Goal: Navigation & Orientation: Find specific page/section

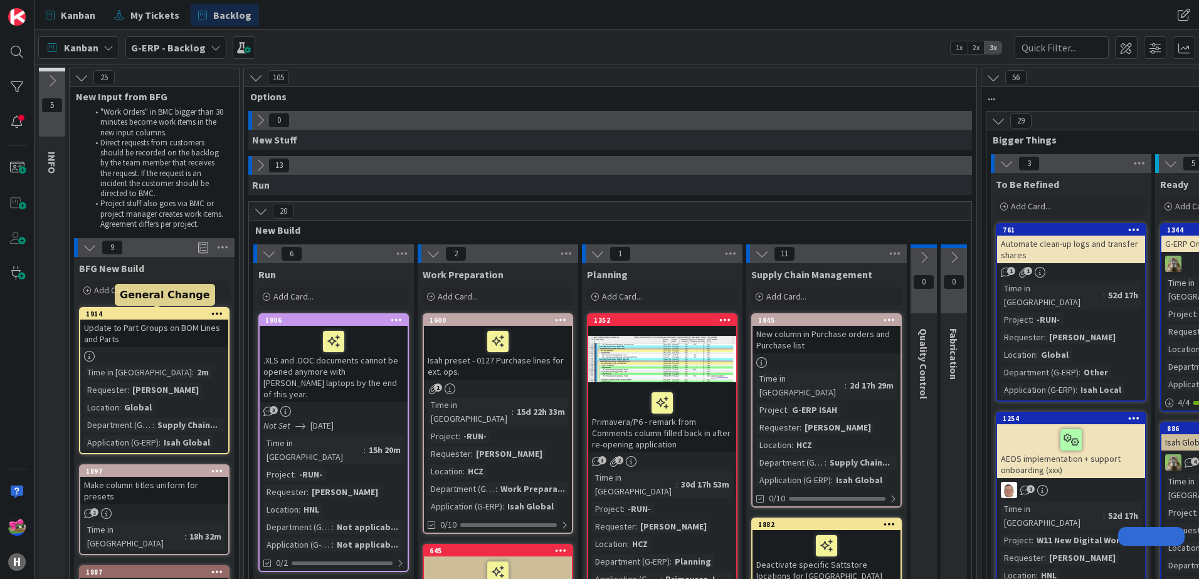
drag, startPoint x: 0, startPoint y: 0, endPoint x: 155, endPoint y: 316, distance: 352.0
click at [155, 316] on div "1914" at bounding box center [157, 314] width 142 height 9
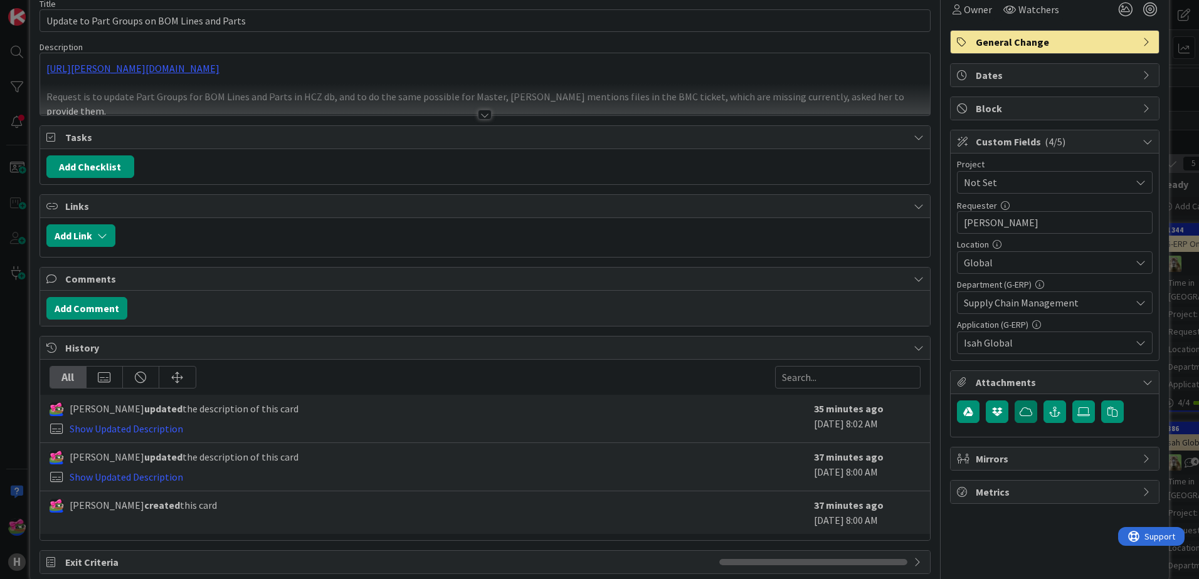
scroll to position [82, 0]
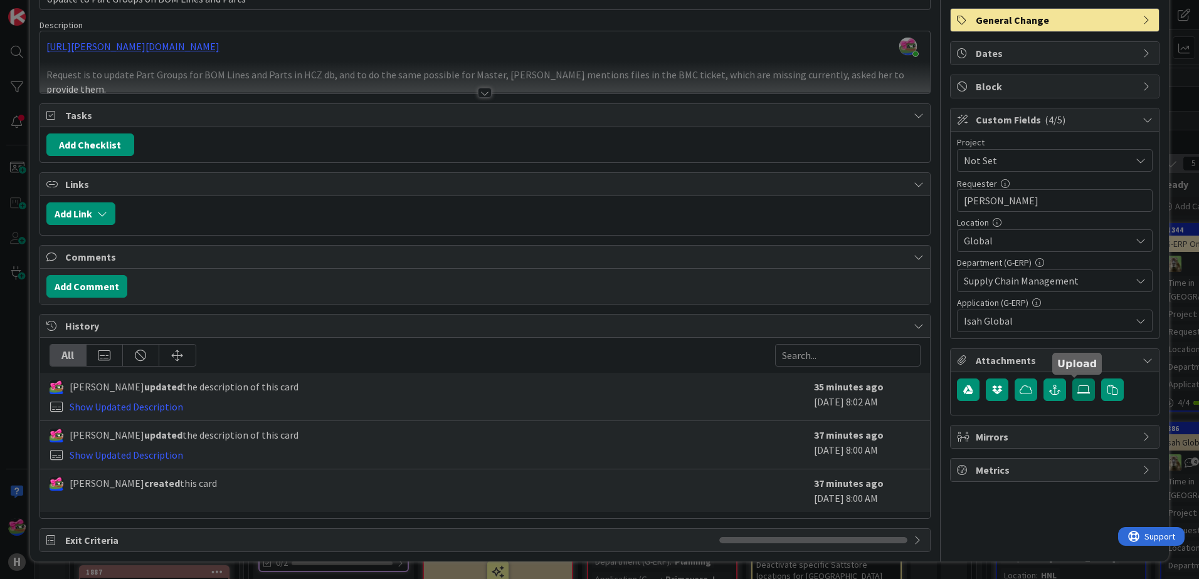
click at [1077, 389] on icon at bounding box center [1083, 390] width 13 height 10
click at [1072, 379] on input "file" at bounding box center [1072, 379] width 0 height 0
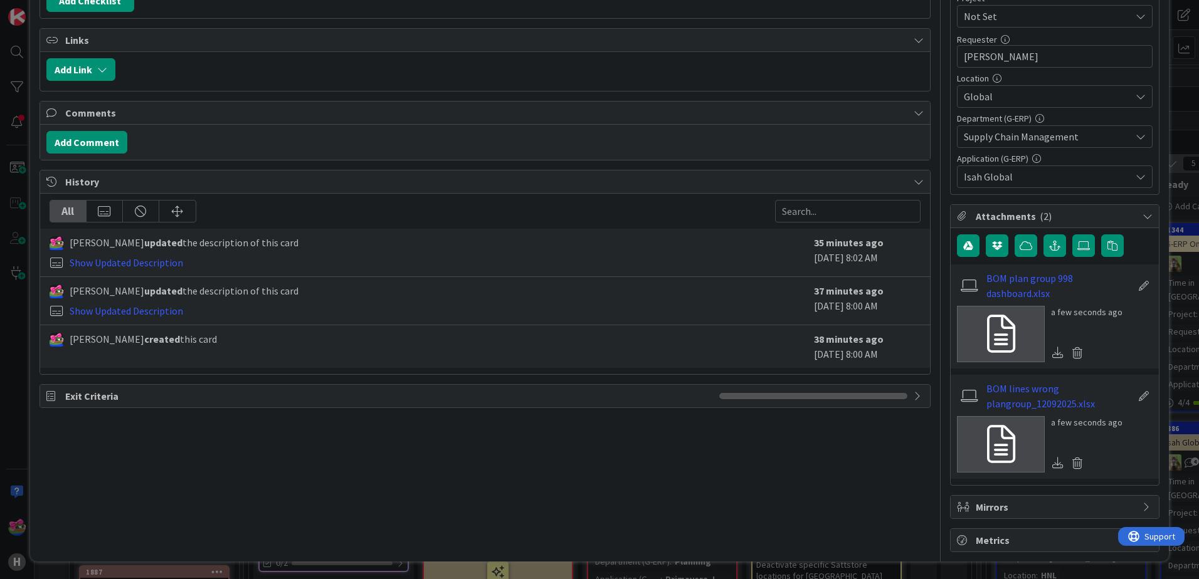
scroll to position [0, 0]
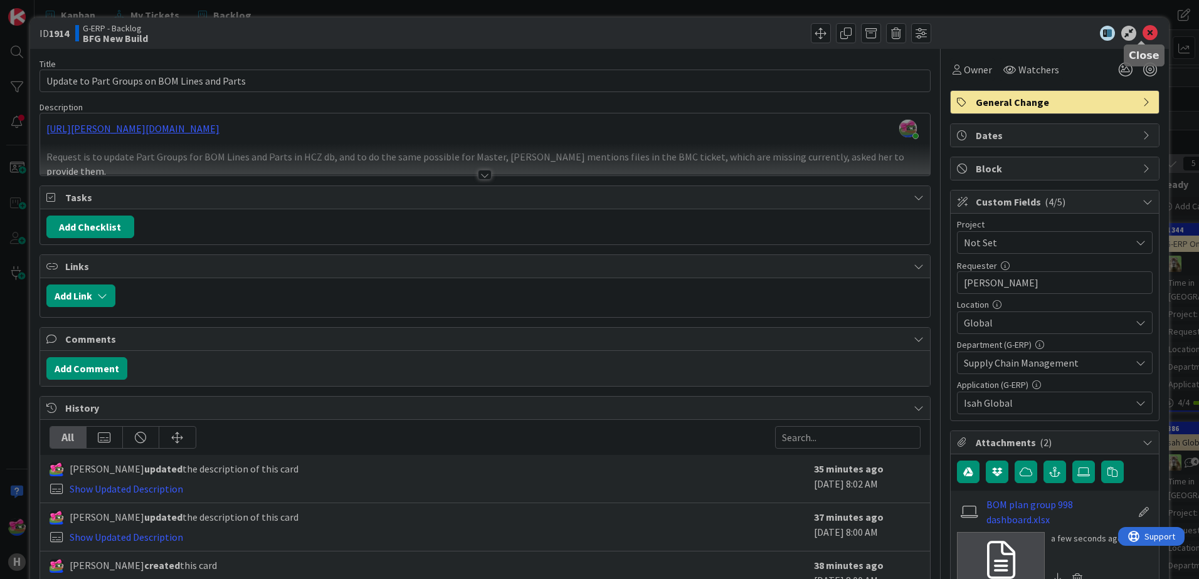
click at [1143, 31] on icon at bounding box center [1150, 33] width 15 height 15
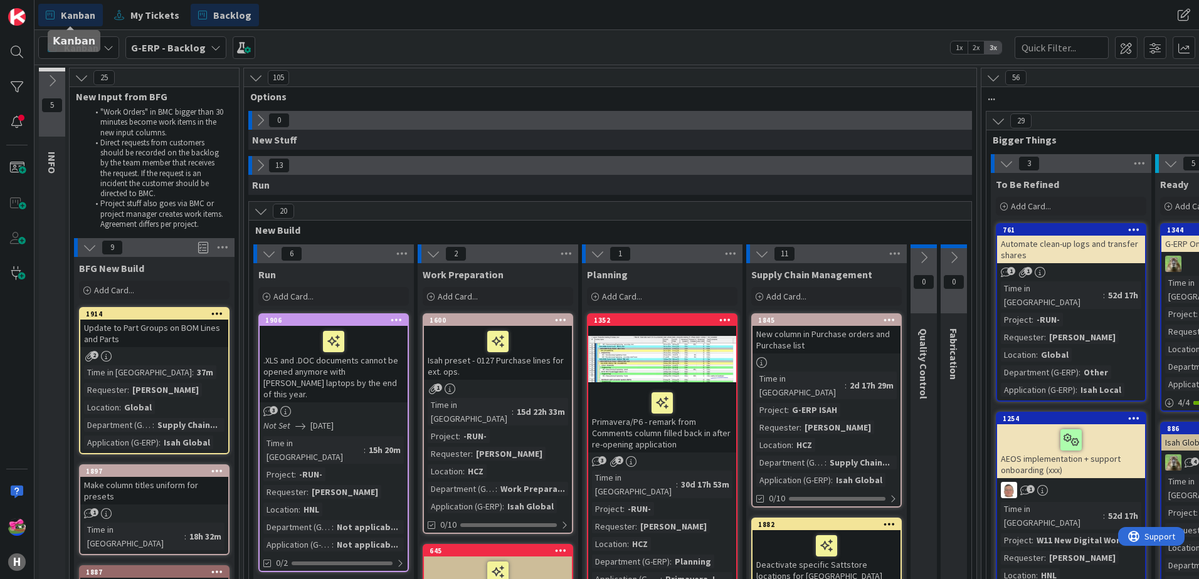
click at [79, 6] on link "Kanban" at bounding box center [70, 15] width 65 height 23
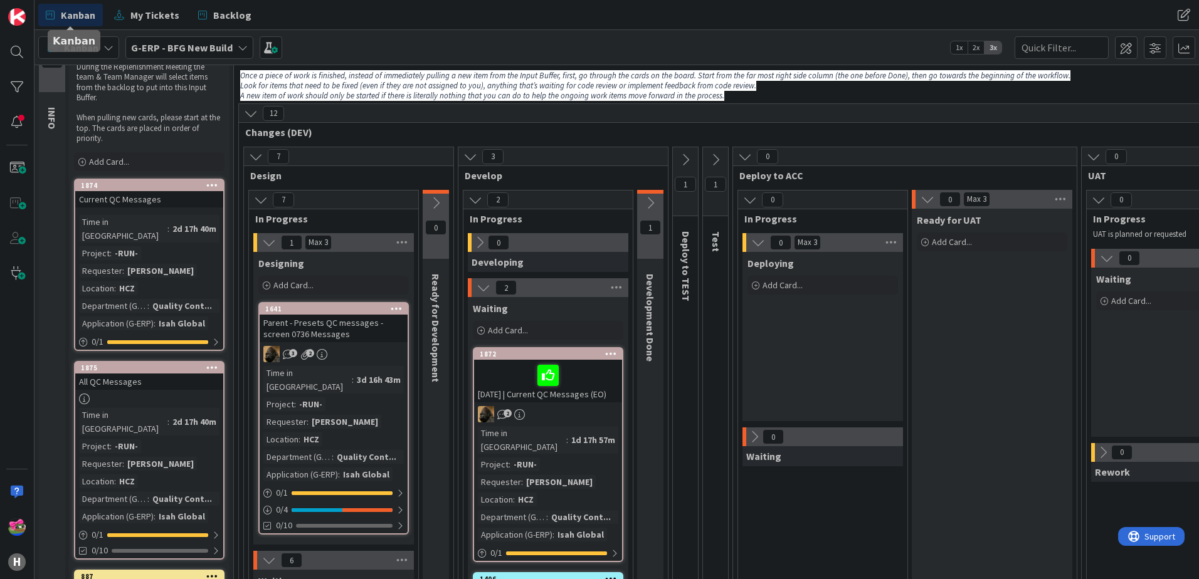
scroll to position [63, 0]
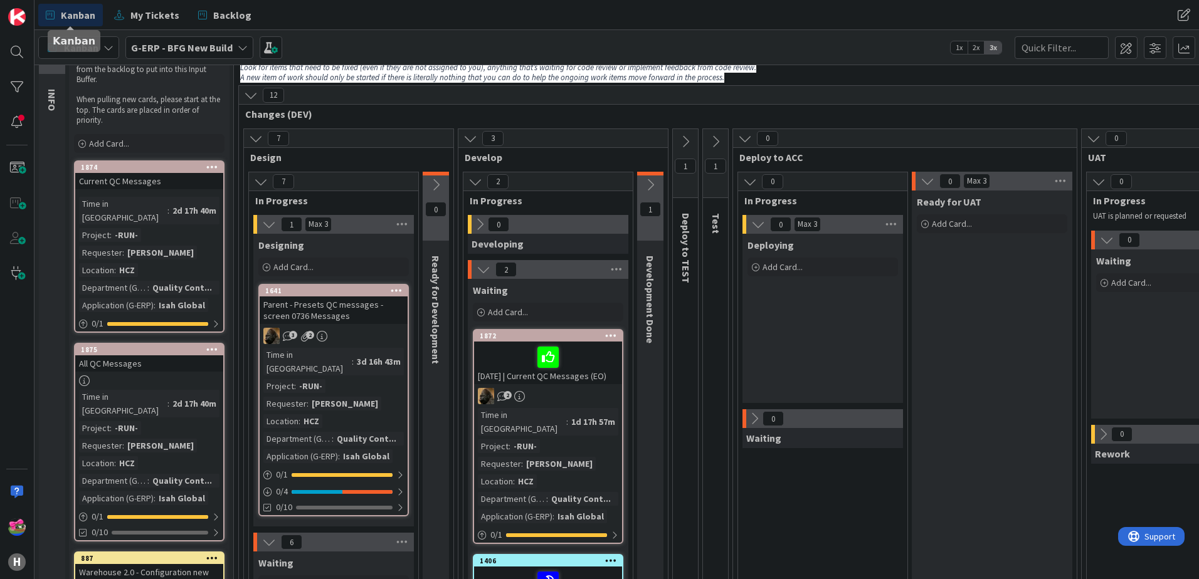
click at [716, 142] on icon at bounding box center [716, 142] width 14 height 14
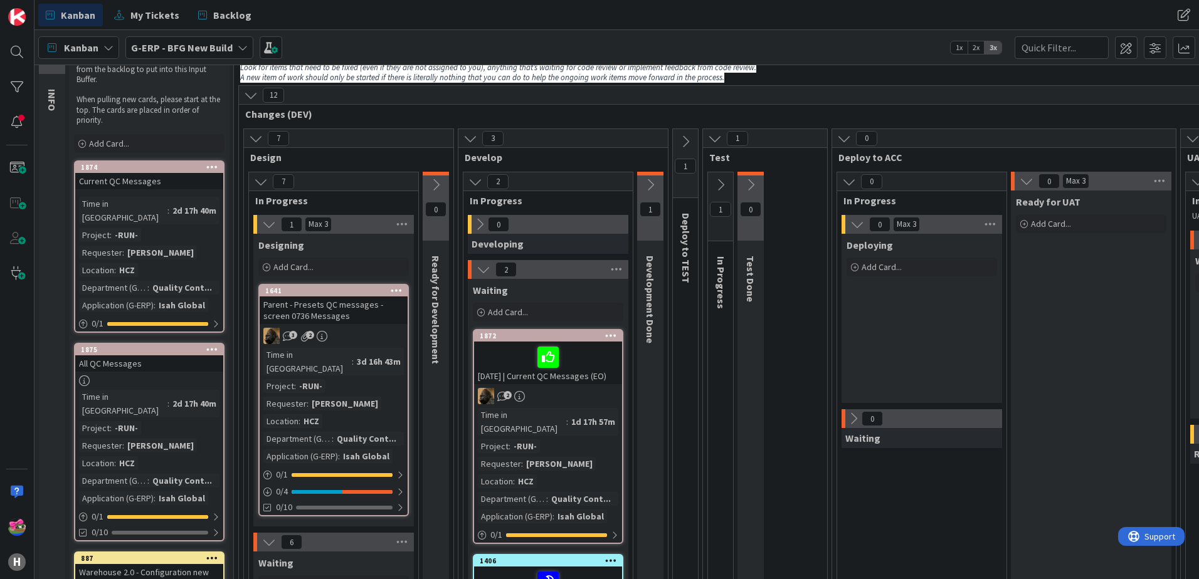
click at [719, 175] on div "1" at bounding box center [720, 206] width 25 height 69
click at [722, 189] on icon at bounding box center [721, 185] width 14 height 14
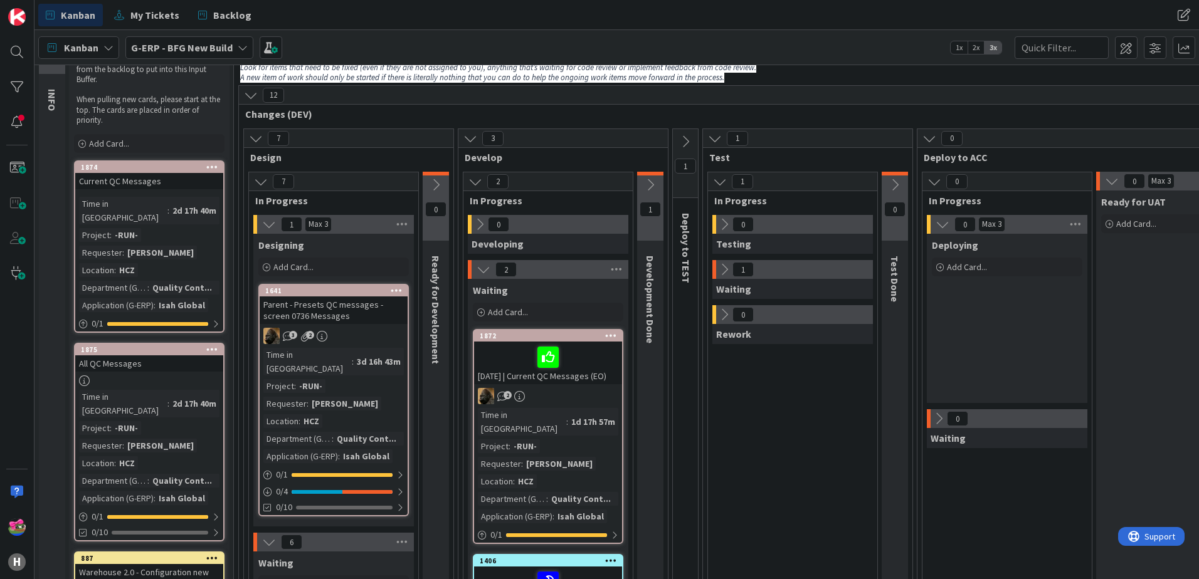
click at [689, 137] on icon at bounding box center [686, 142] width 14 height 14
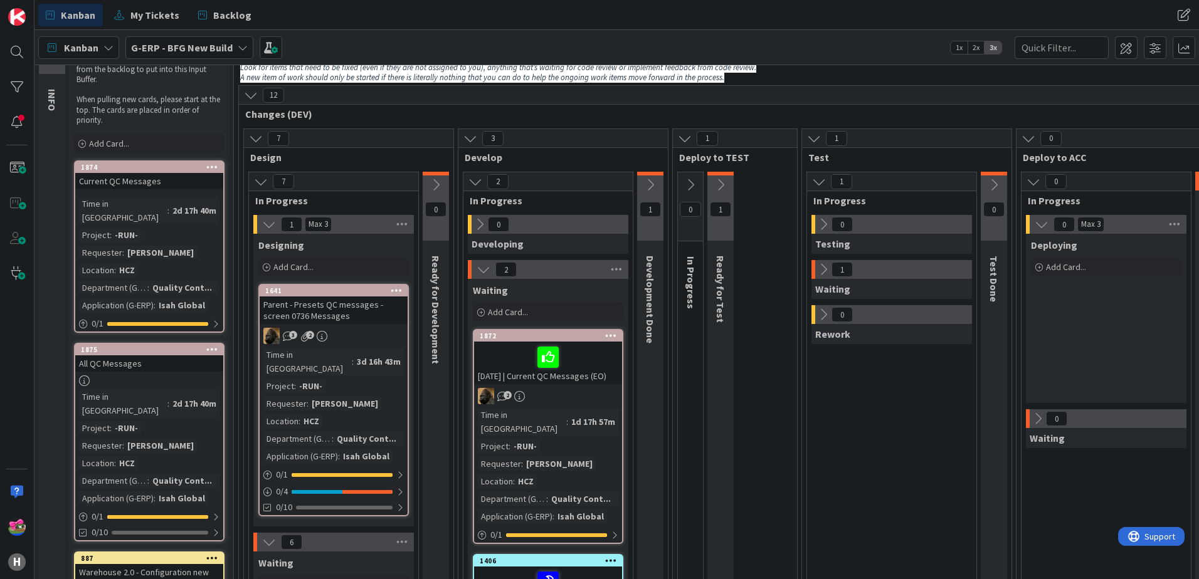
click at [719, 186] on icon at bounding box center [721, 185] width 14 height 14
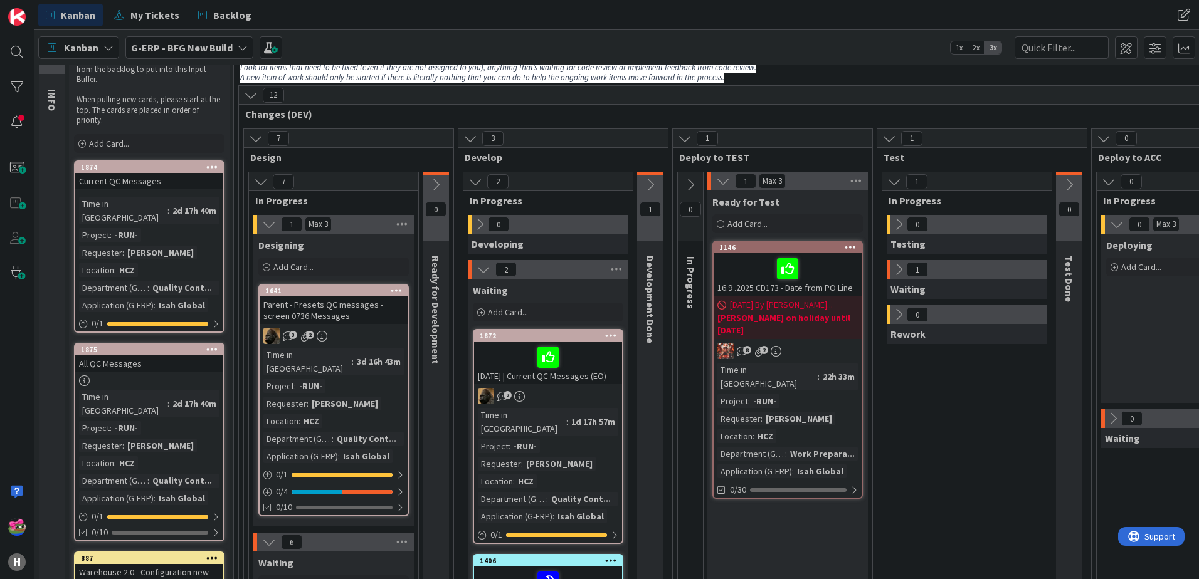
click at [902, 270] on icon at bounding box center [899, 270] width 14 height 14
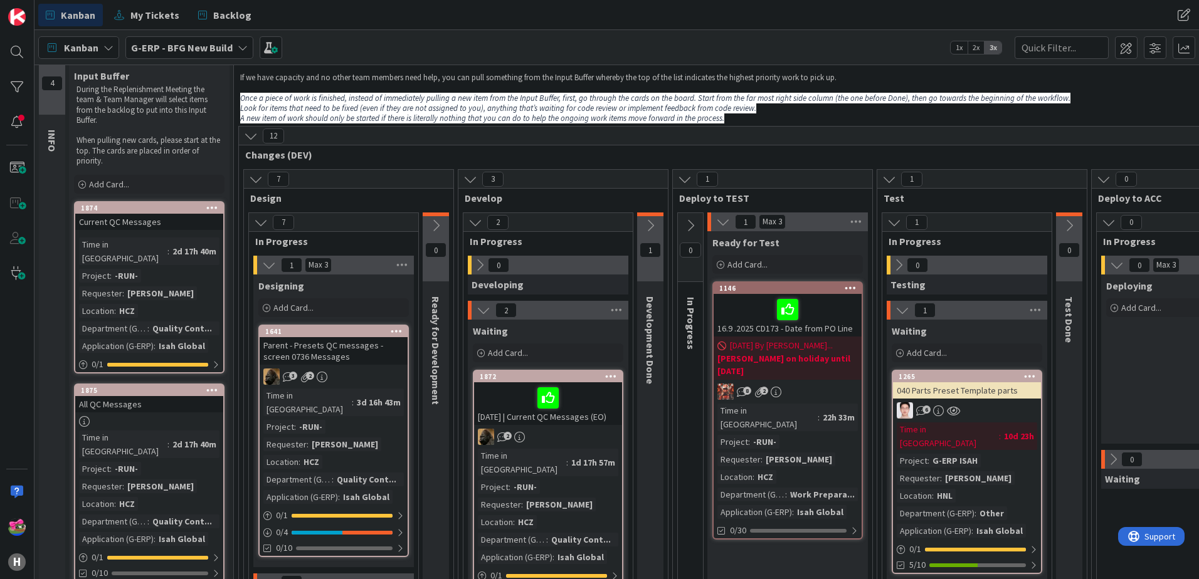
scroll to position [0, 0]
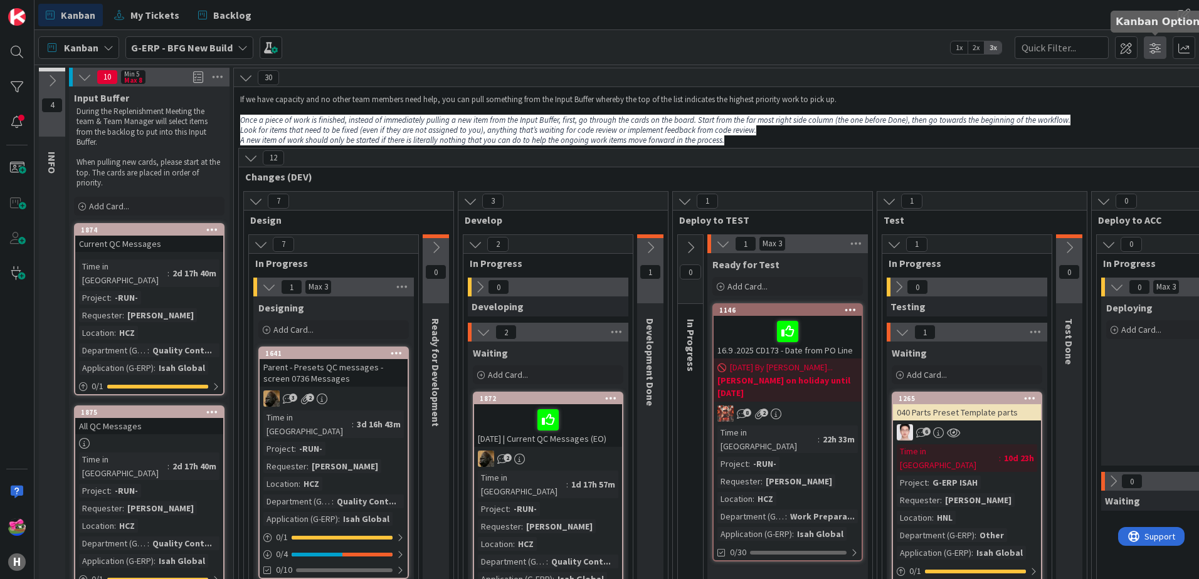
click at [1156, 50] on span at bounding box center [1155, 47] width 23 height 23
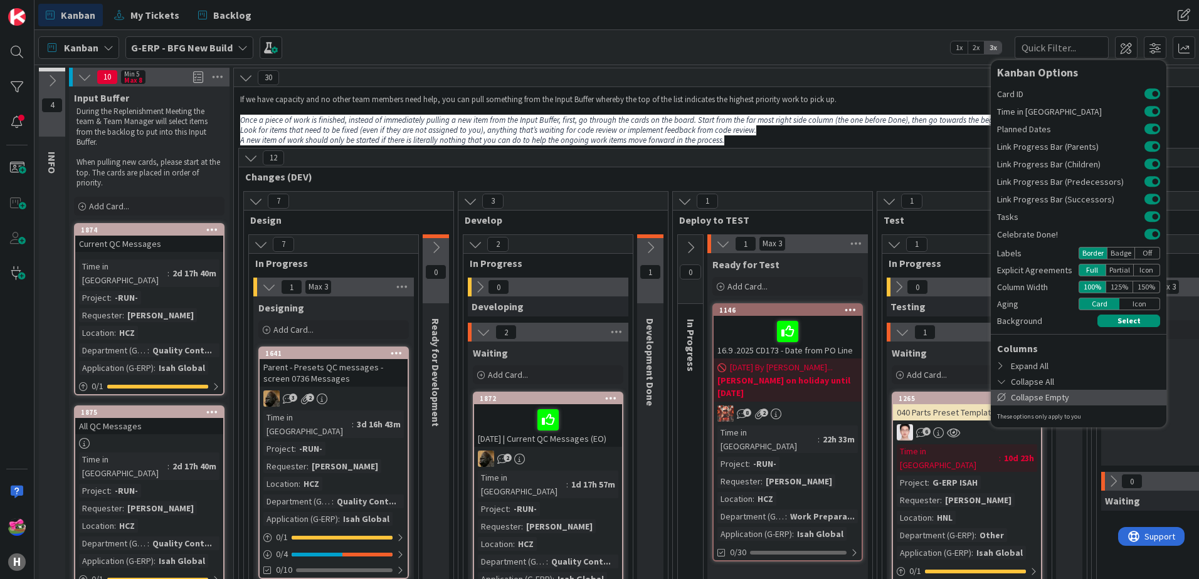
click at [1041, 395] on div "Collapse Empty" at bounding box center [1079, 398] width 176 height 16
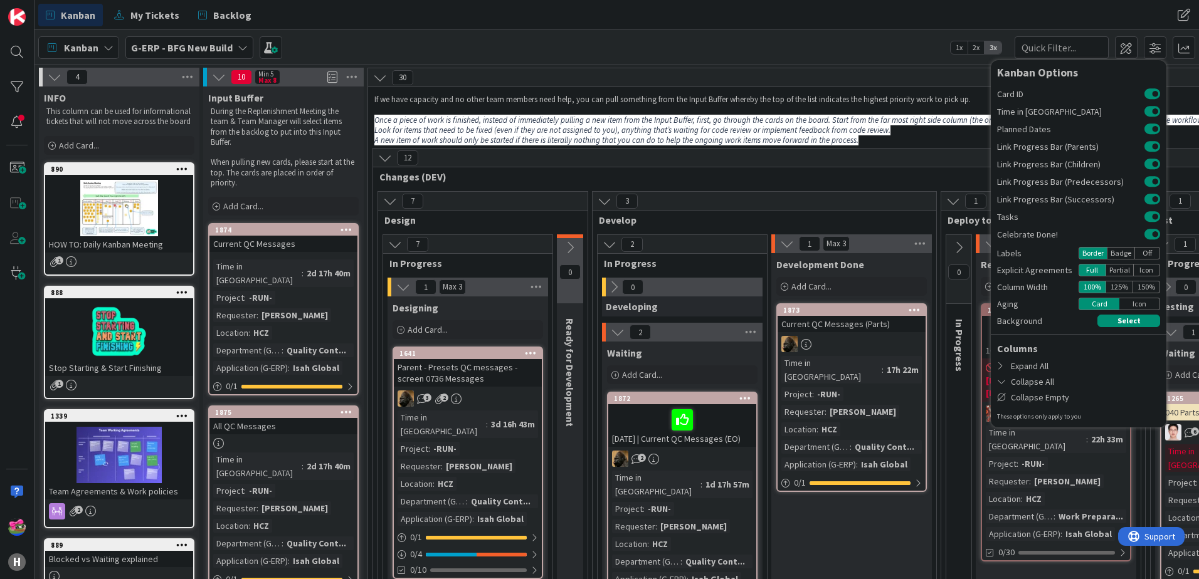
click at [51, 77] on icon at bounding box center [55, 77] width 14 height 14
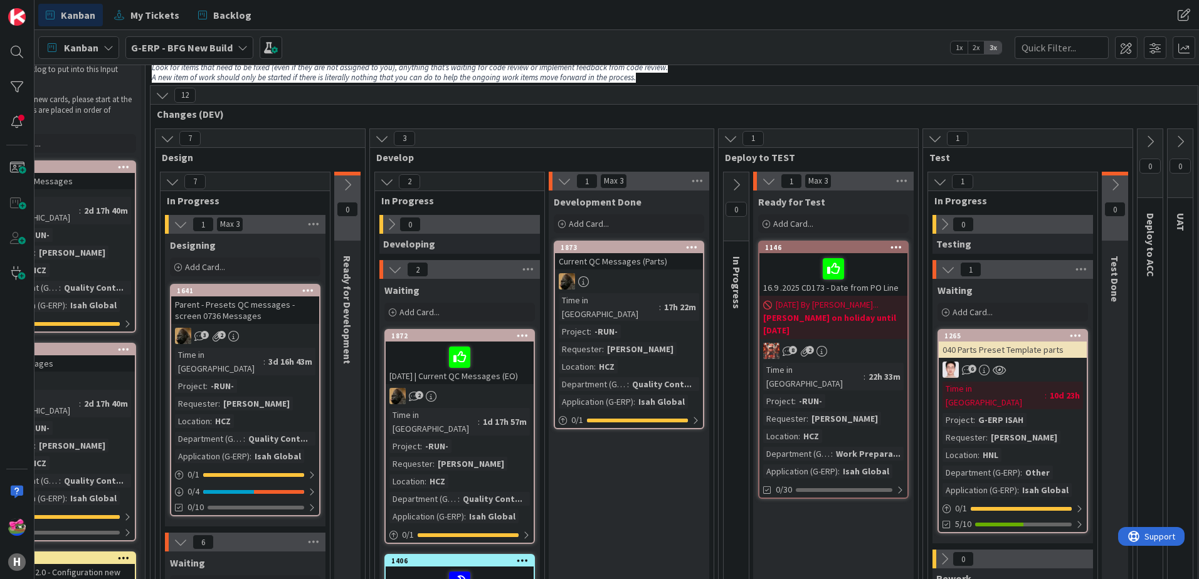
scroll to position [63, 0]
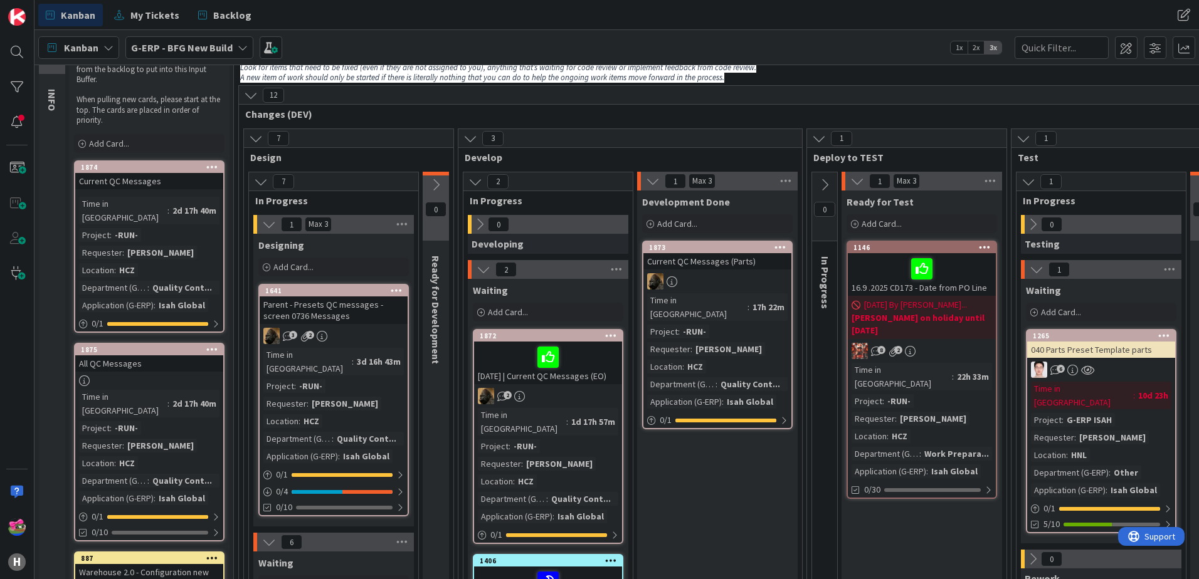
click at [171, 43] on b "G-ERP - BFG New Build" at bounding box center [182, 47] width 102 height 13
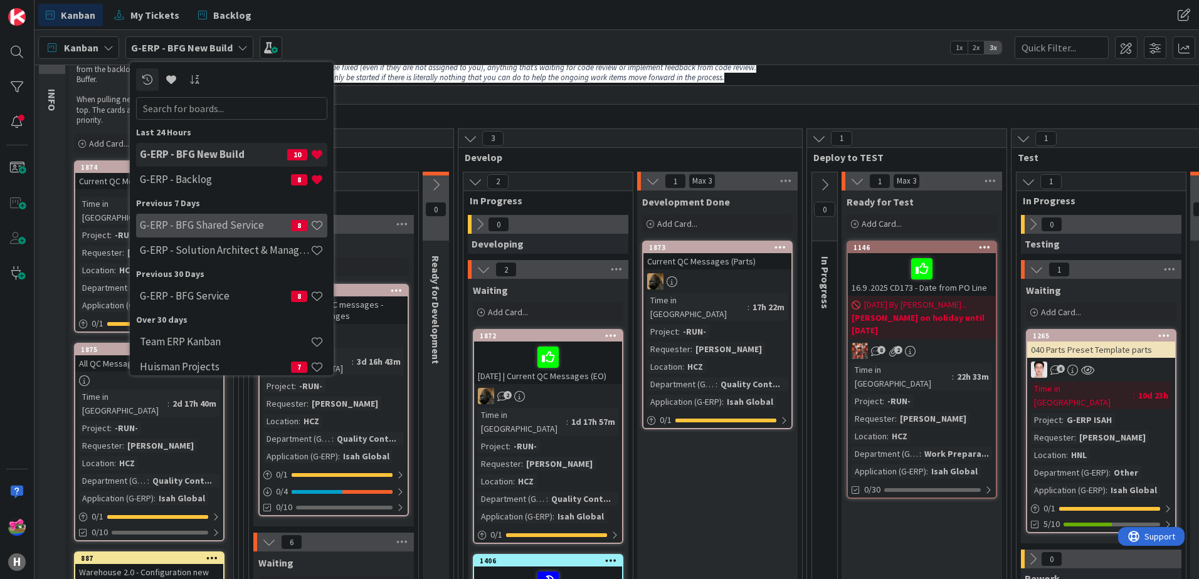
click at [209, 231] on h4 "G-ERP - BFG Shared Service" at bounding box center [215, 225] width 151 height 13
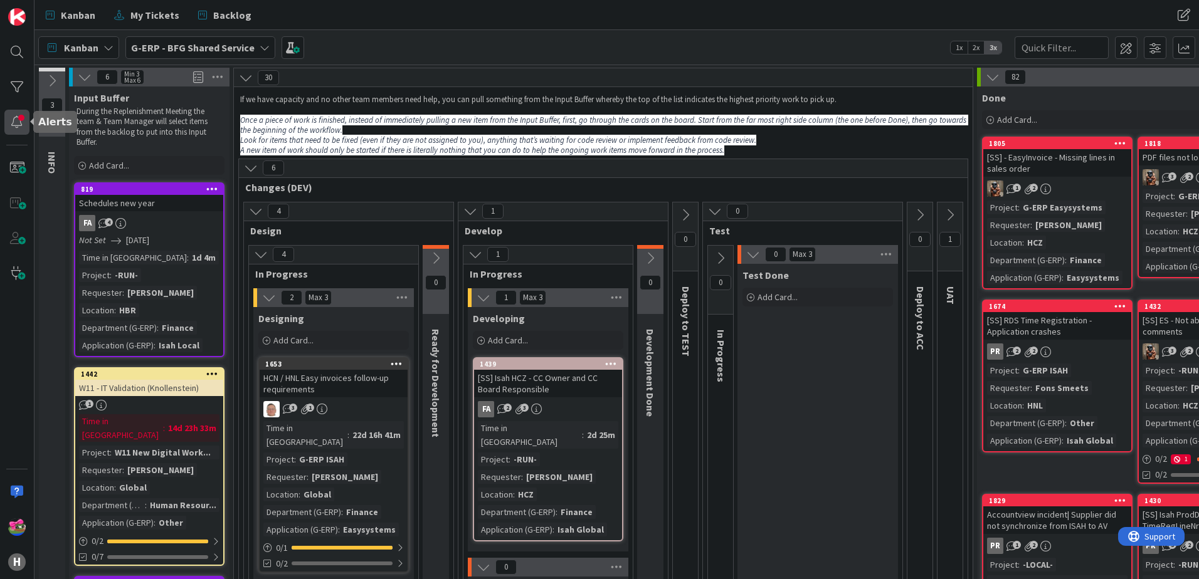
click at [8, 117] on div at bounding box center [16, 122] width 25 height 25
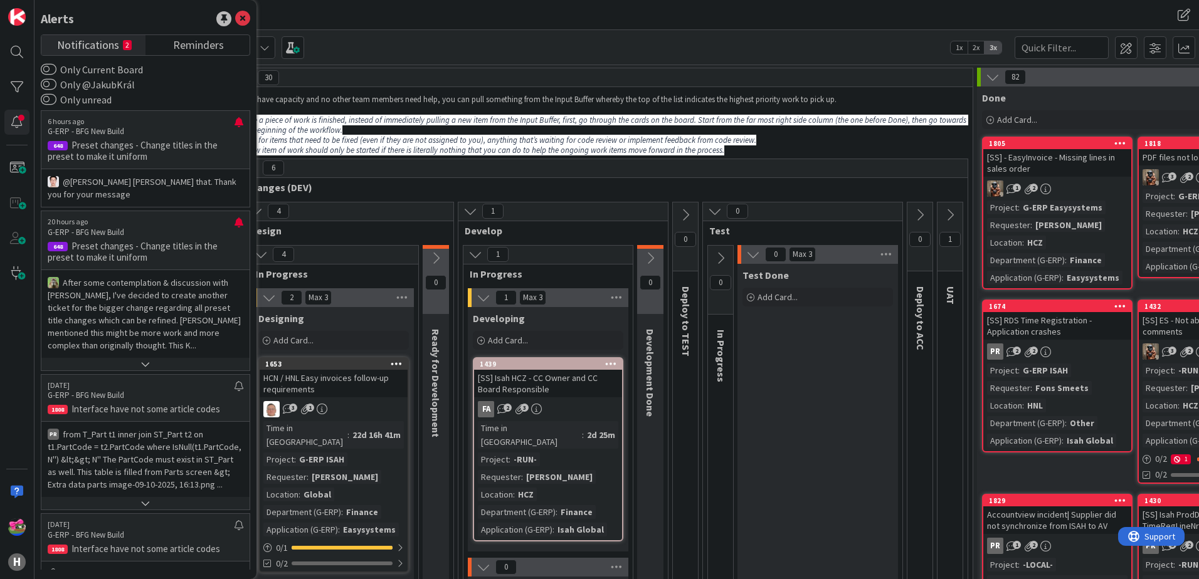
click at [531, 24] on div "Kanban My Tickets Backlog" at bounding box center [374, 15] width 672 height 23
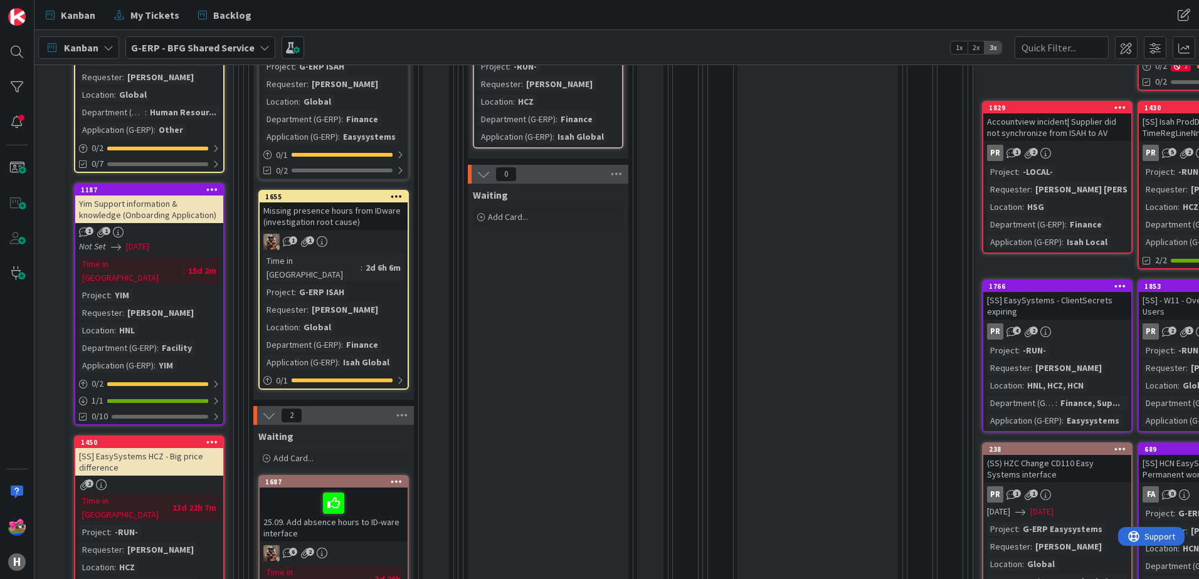
scroll to position [376, 0]
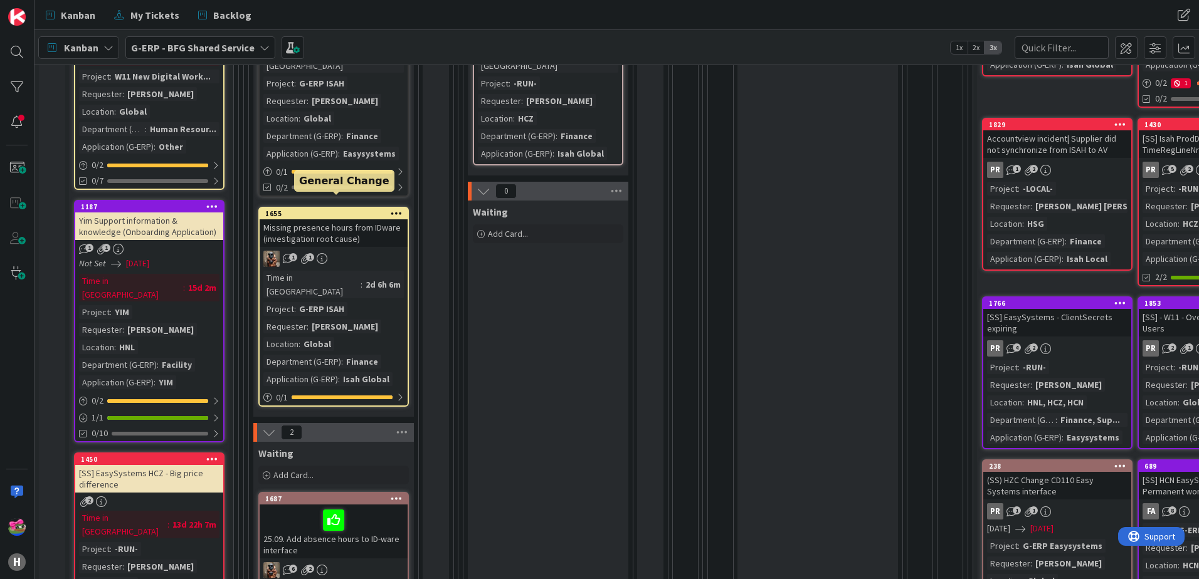
click at [319, 209] on div "1655" at bounding box center [336, 213] width 142 height 9
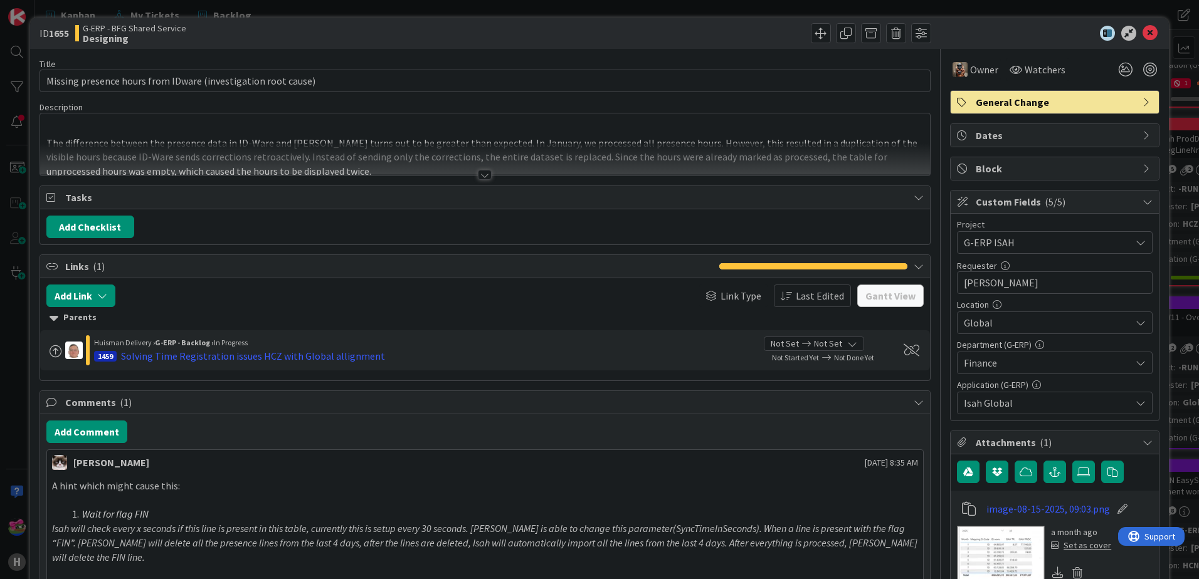
click at [478, 173] on div at bounding box center [485, 175] width 14 height 10
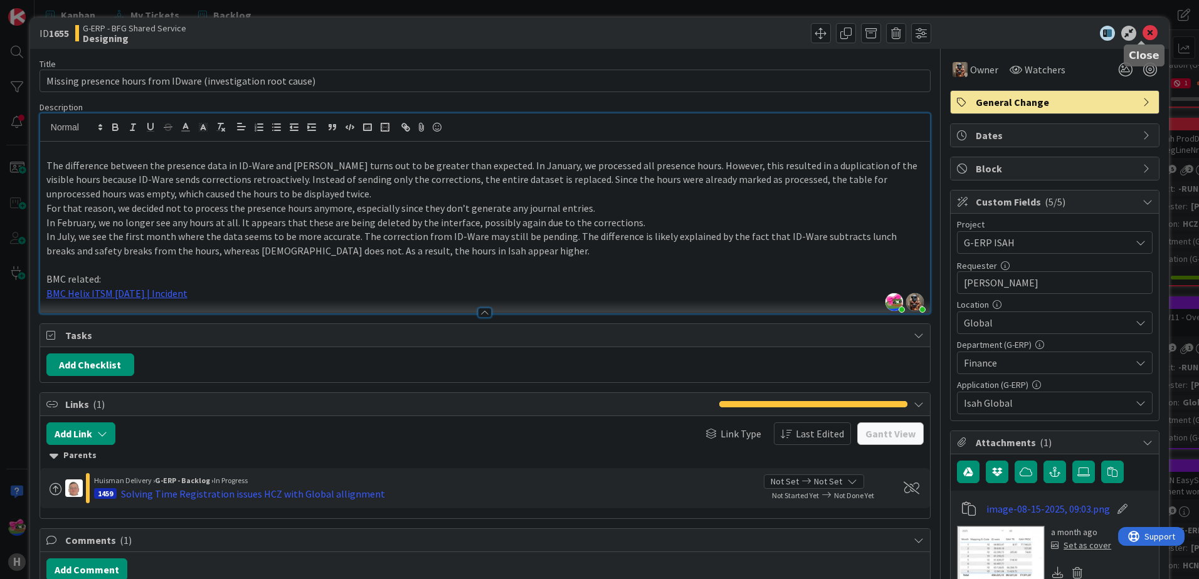
click at [1143, 30] on icon at bounding box center [1150, 33] width 15 height 15
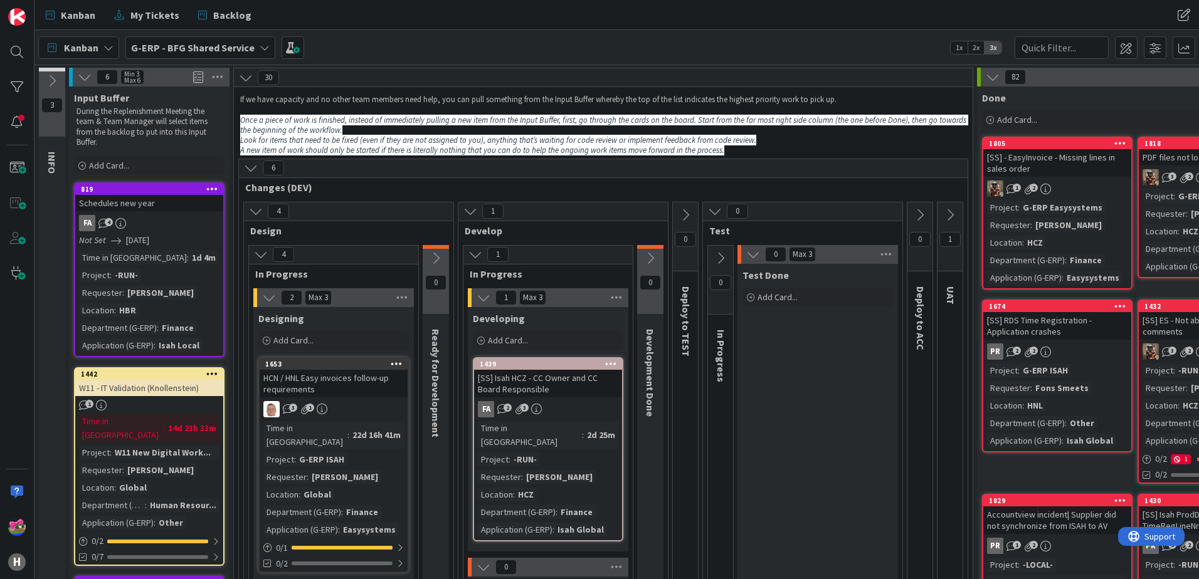
click at [147, 48] on b "G-ERP - BFG Shared Service" at bounding box center [193, 47] width 124 height 13
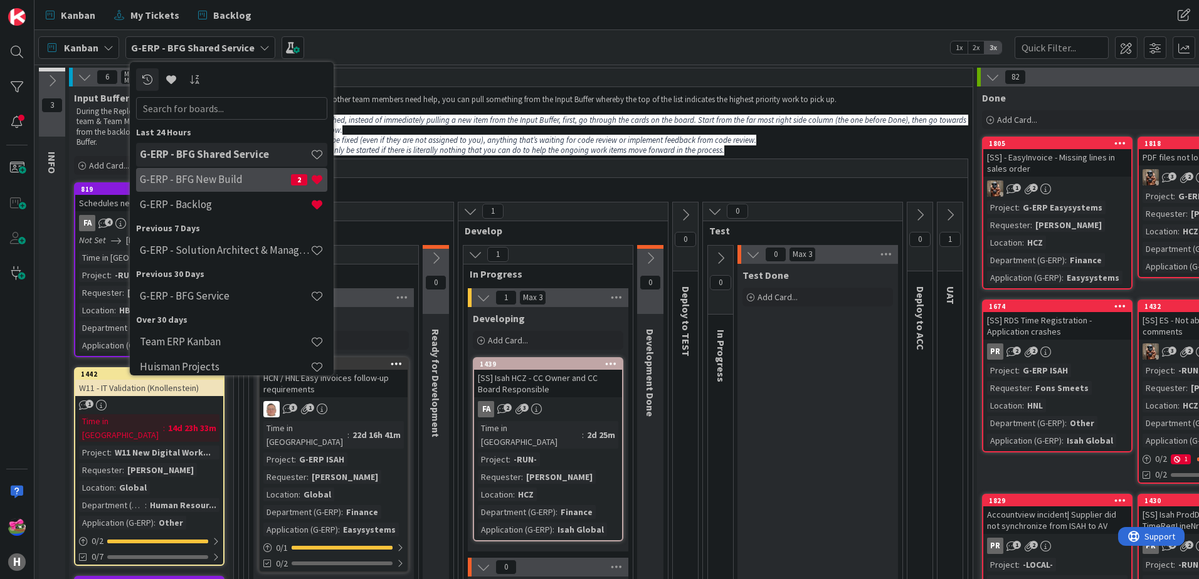
click at [204, 186] on h4 "G-ERP - BFG New Build" at bounding box center [215, 179] width 151 height 13
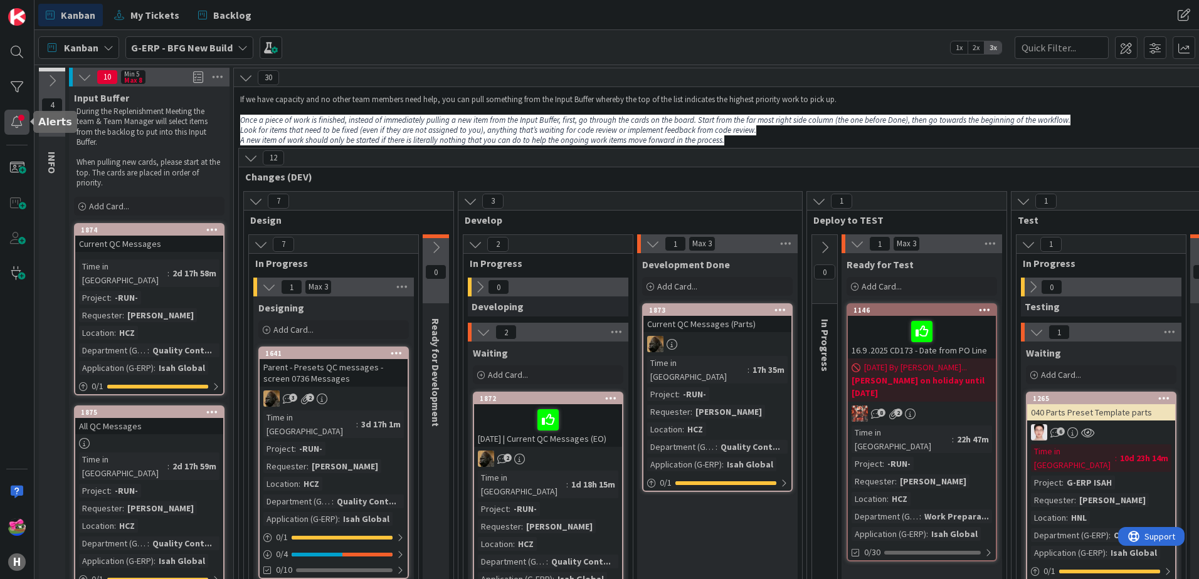
click at [20, 124] on div at bounding box center [16, 122] width 25 height 25
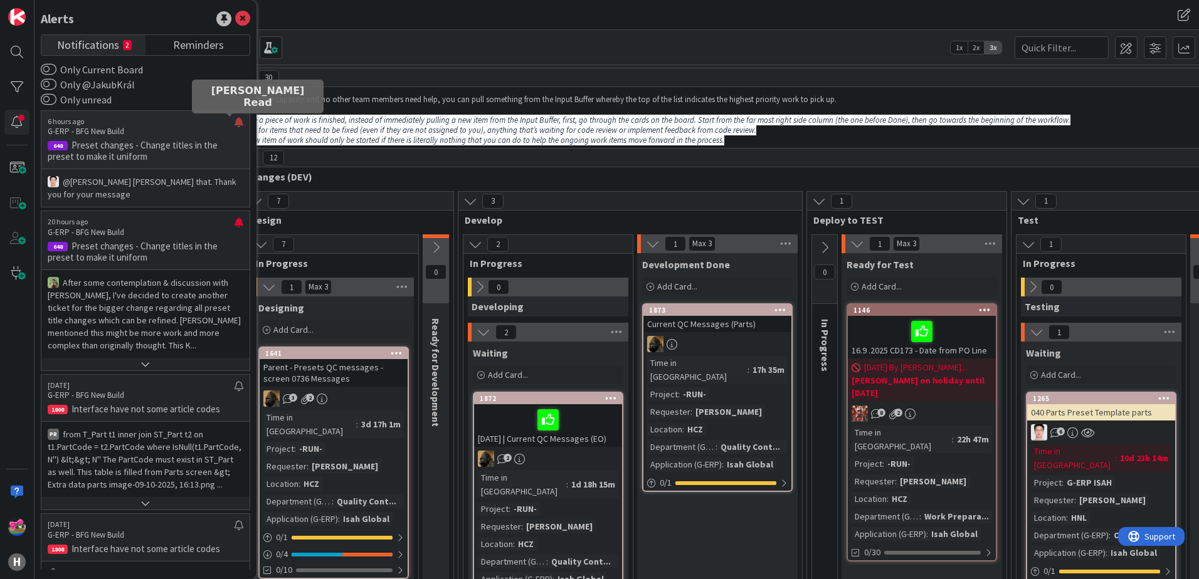
click at [235, 122] on div at bounding box center [239, 127] width 9 height 20
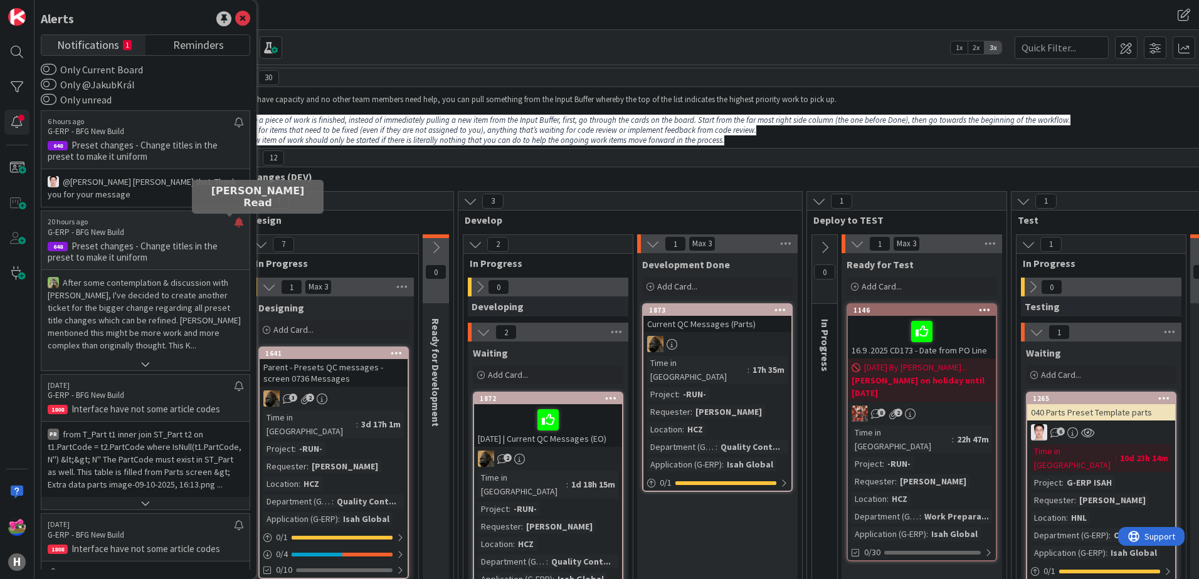
click at [235, 223] on div at bounding box center [239, 228] width 9 height 20
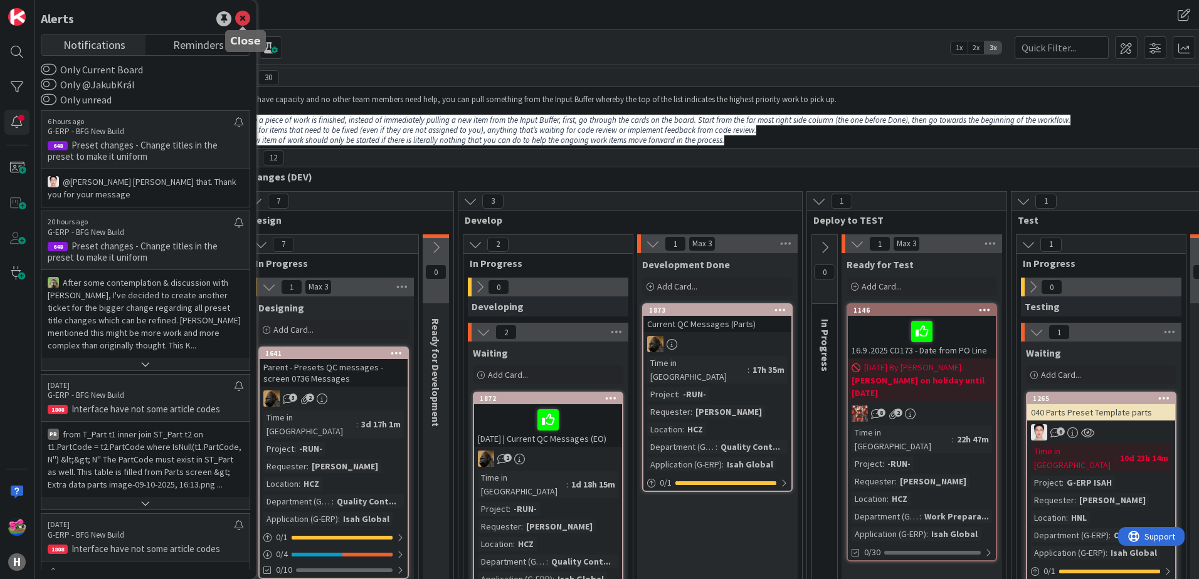
click at [236, 15] on icon at bounding box center [242, 18] width 15 height 15
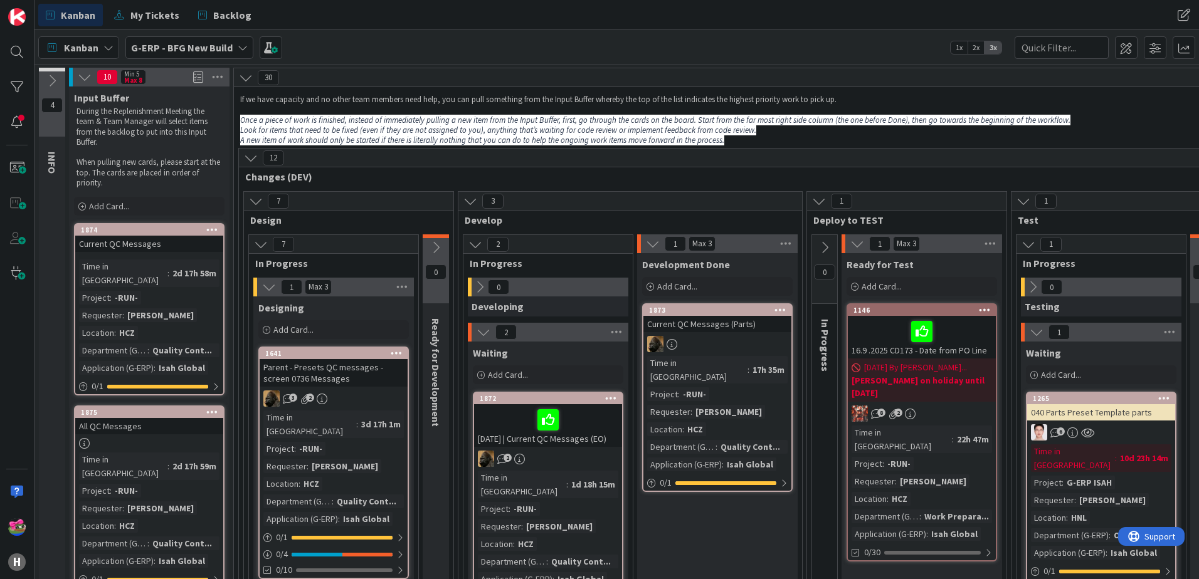
click at [163, 50] on b "G-ERP - BFG New Build" at bounding box center [182, 47] width 102 height 13
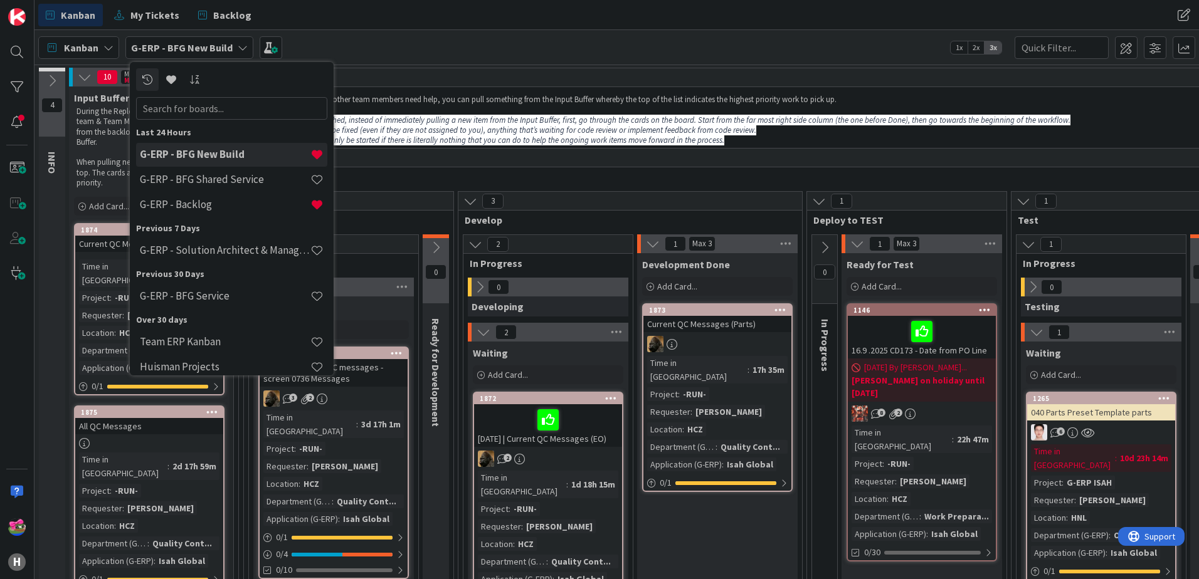
click at [163, 50] on b "G-ERP - BFG New Build" at bounding box center [182, 47] width 102 height 13
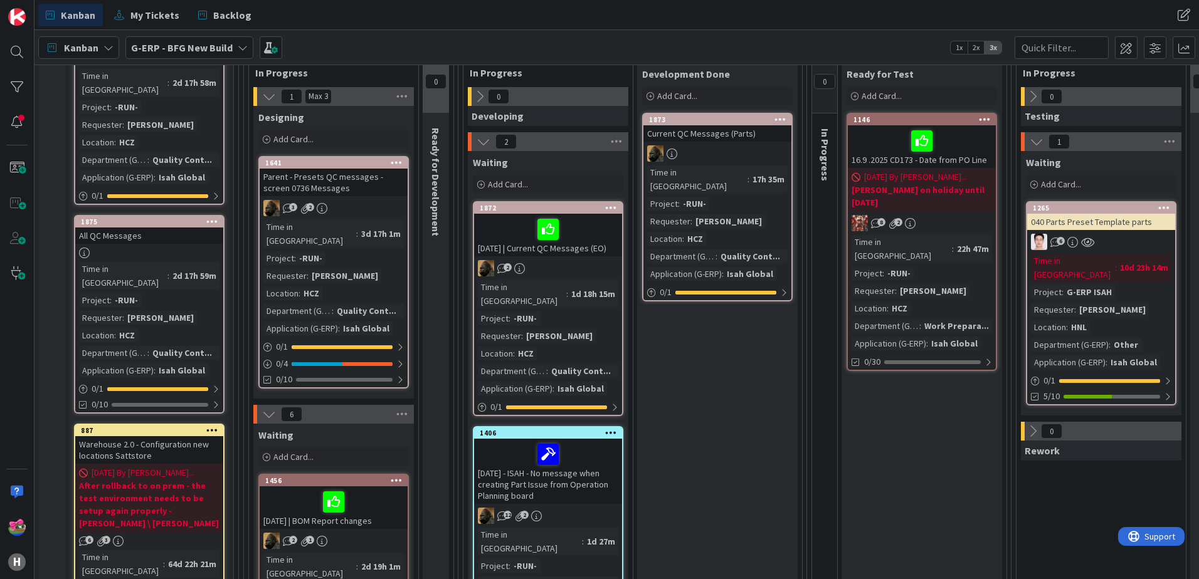
scroll to position [125, 0]
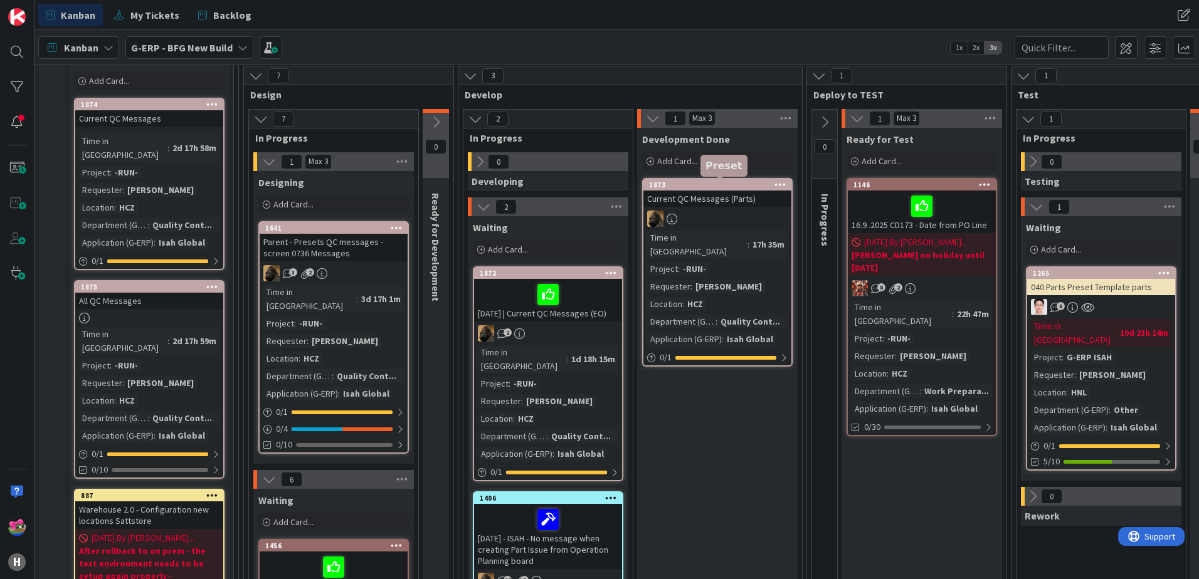
click at [731, 188] on div "1873" at bounding box center [720, 185] width 142 height 9
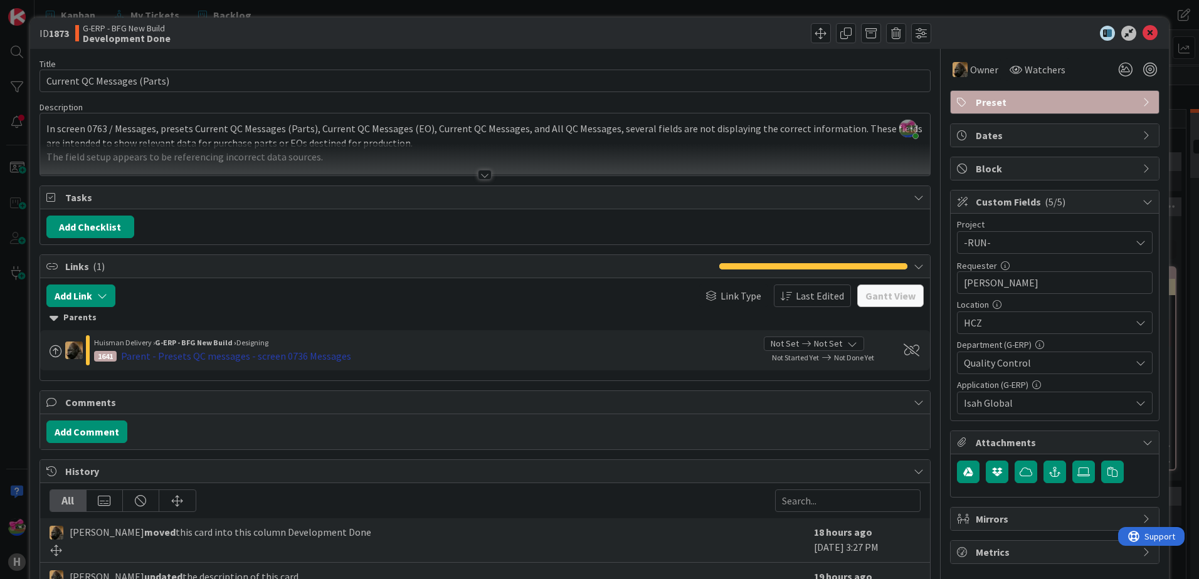
click at [203, 356] on div "Parent - Presets QC messages - screen 0736 Messages" at bounding box center [236, 356] width 230 height 15
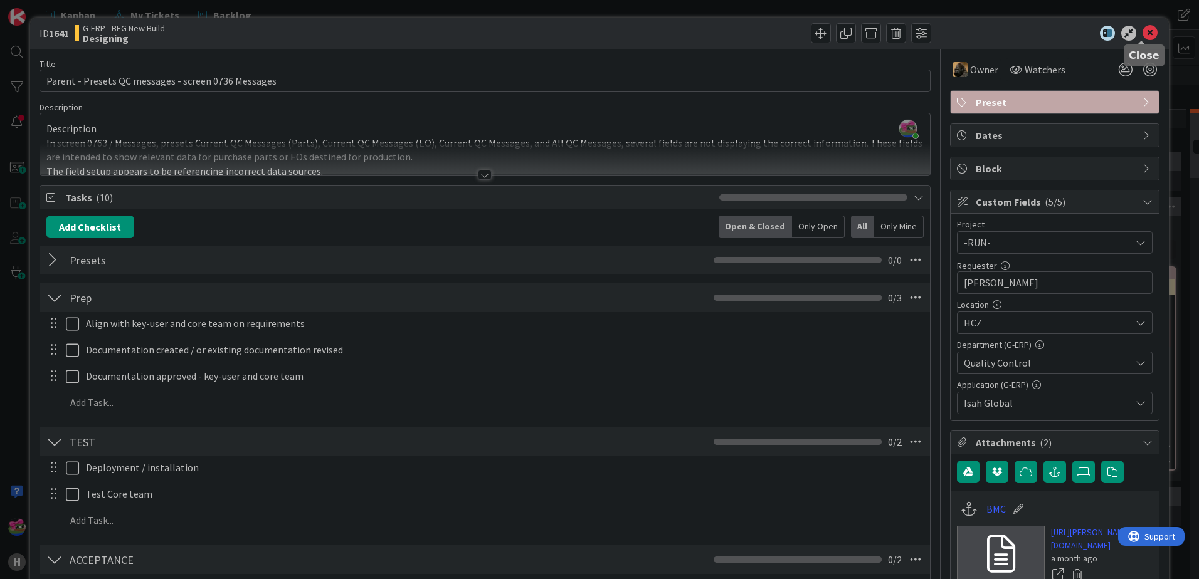
click at [1143, 26] on icon at bounding box center [1150, 33] width 15 height 15
